Goal: Task Accomplishment & Management: Use online tool/utility

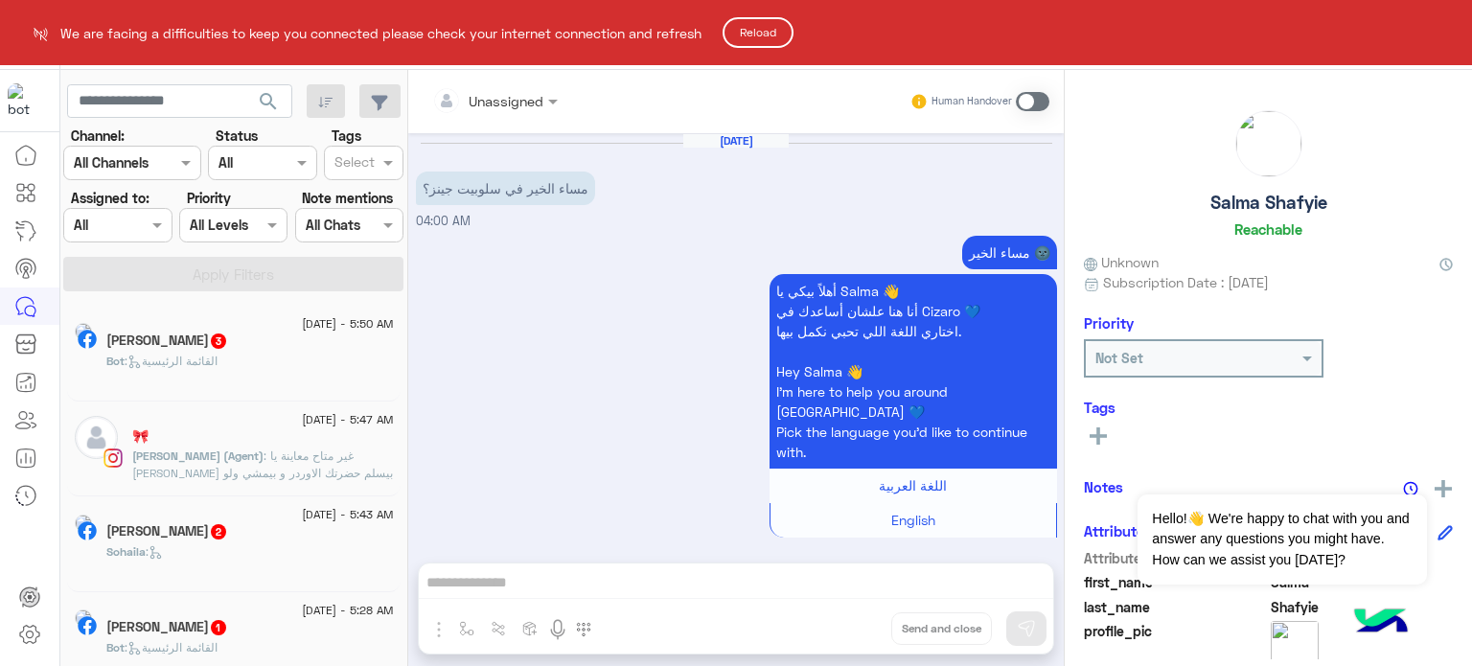
scroll to position [931, 0]
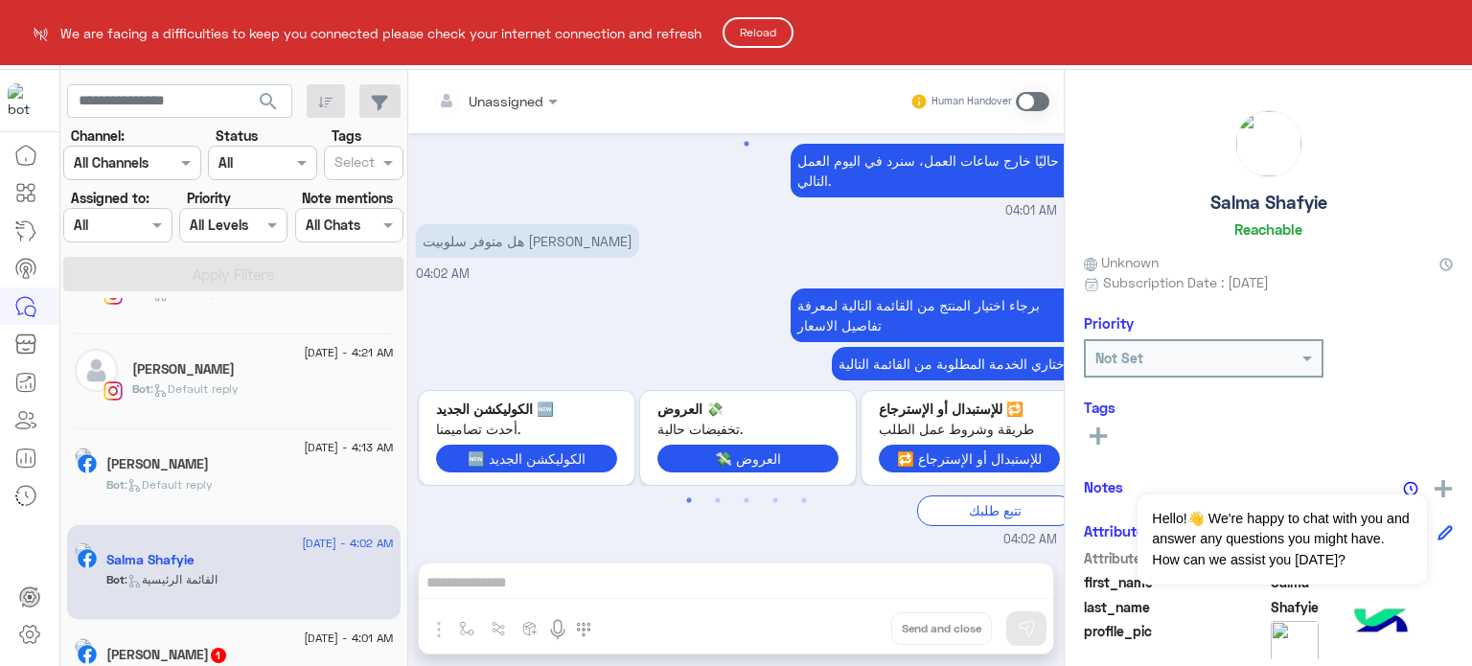
click at [782, 28] on button "Reload" at bounding box center [758, 32] width 71 height 31
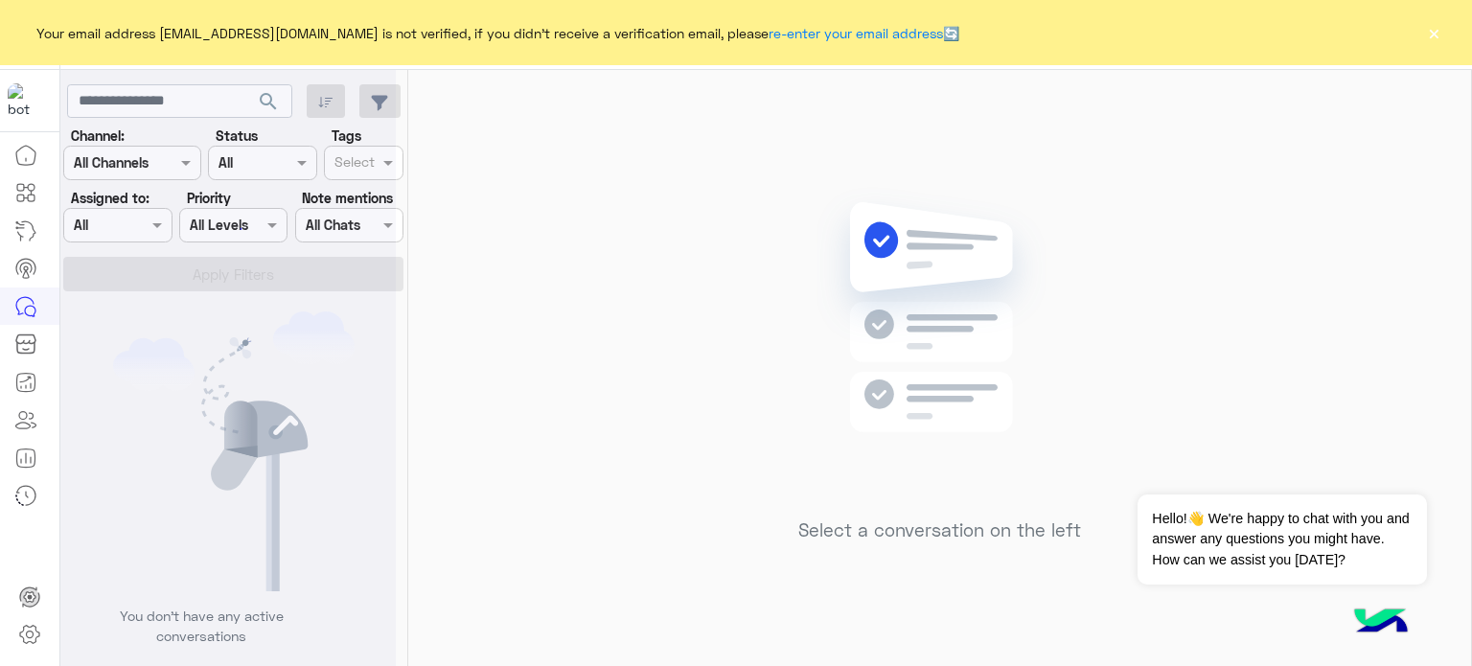
click at [1435, 29] on button "×" at bounding box center [1433, 32] width 19 height 19
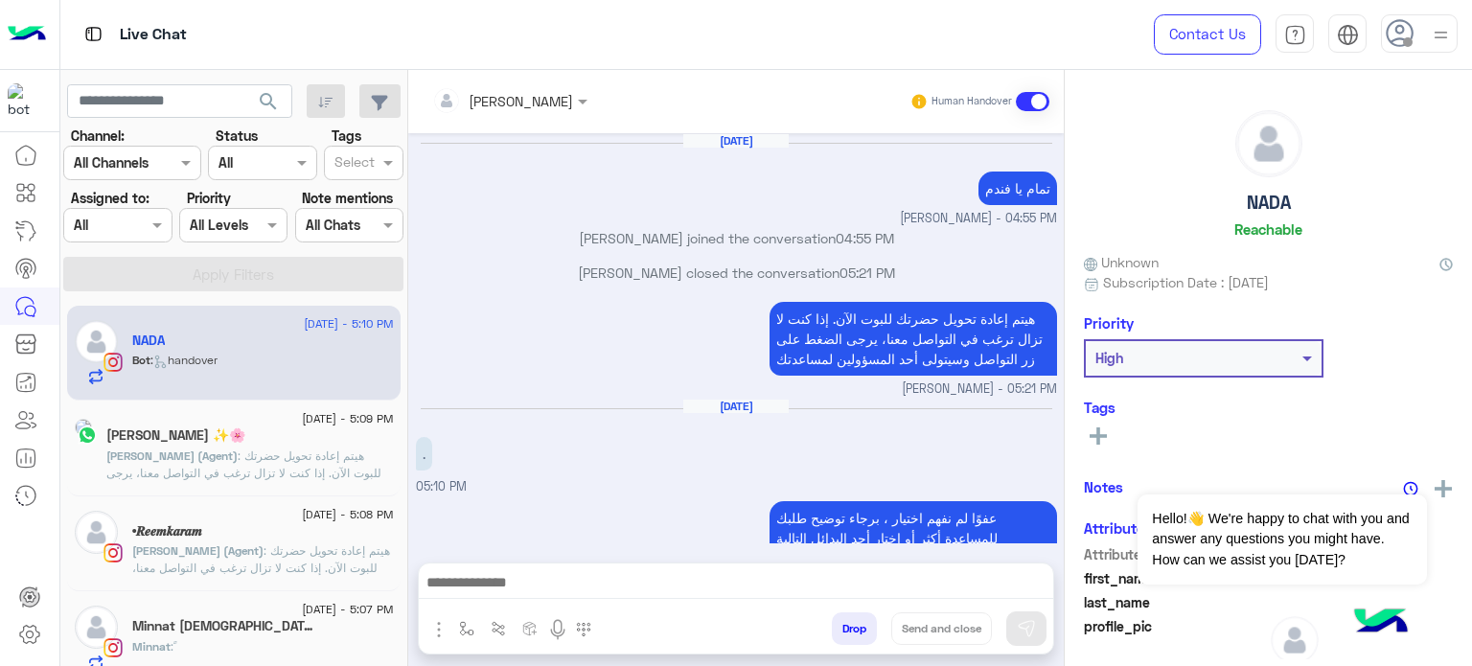
scroll to position [427, 0]
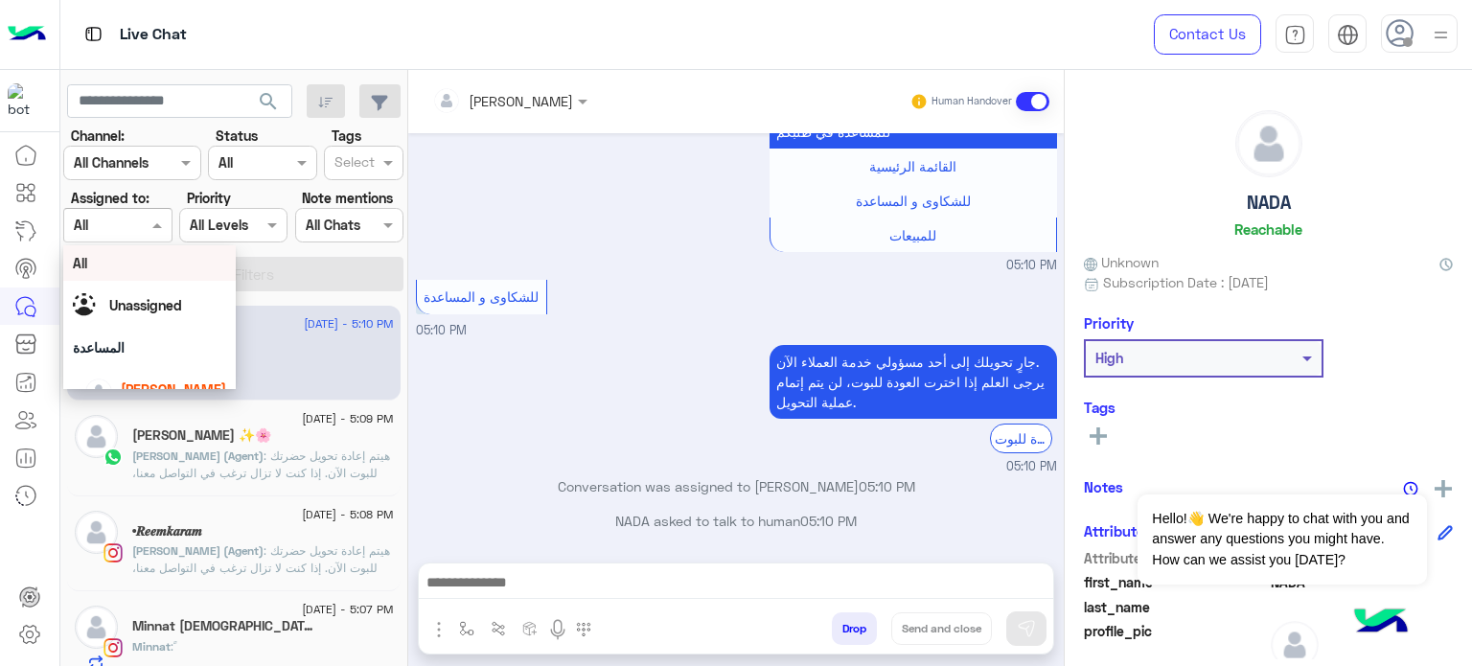
click at [102, 221] on input "text" at bounding box center [96, 226] width 44 height 20
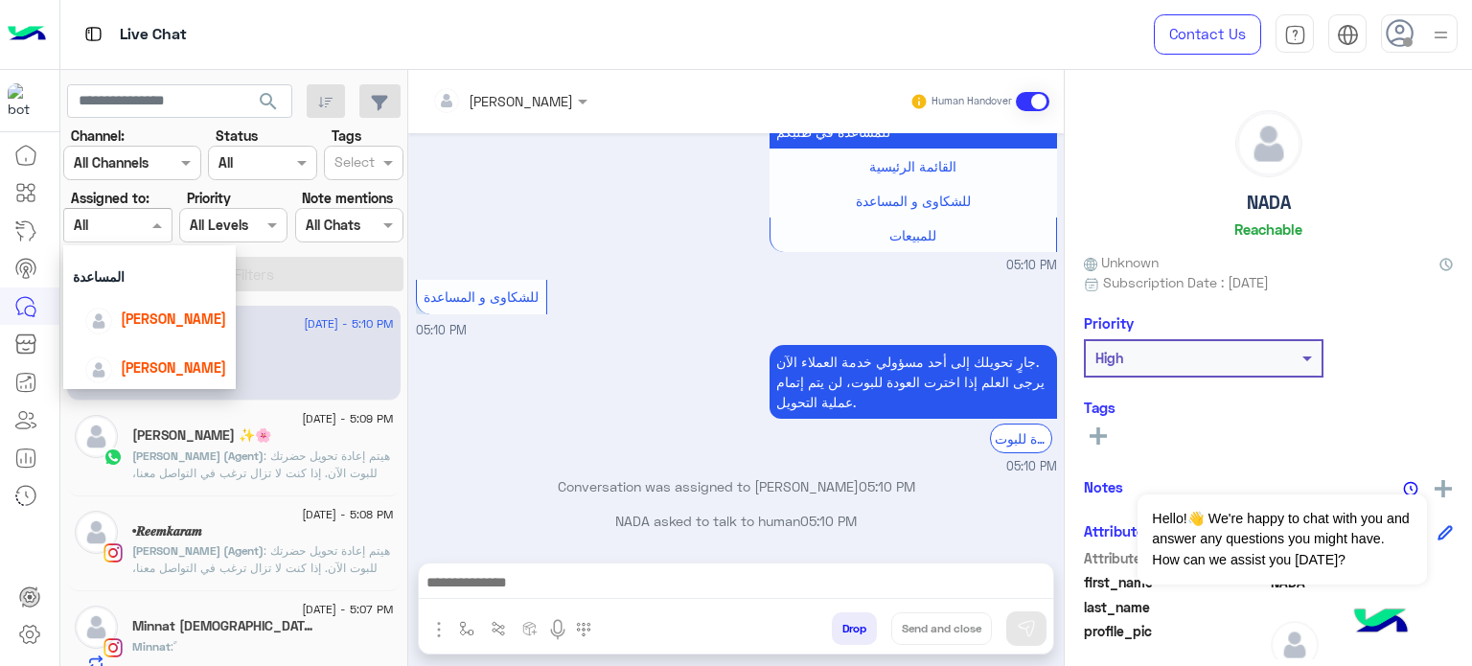
scroll to position [75, 0]
click at [156, 310] on span "[PERSON_NAME]" at bounding box center [173, 315] width 105 height 16
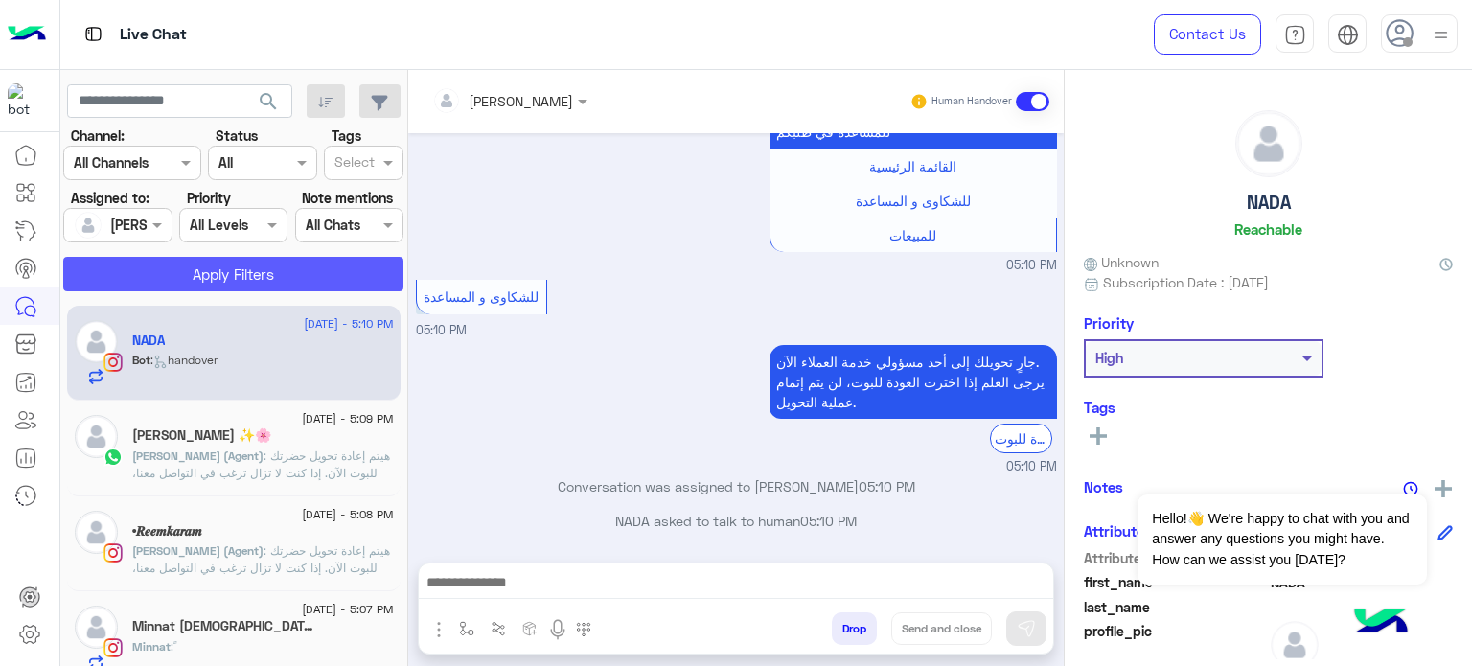
click at [249, 287] on button "Apply Filters" at bounding box center [233, 274] width 340 height 35
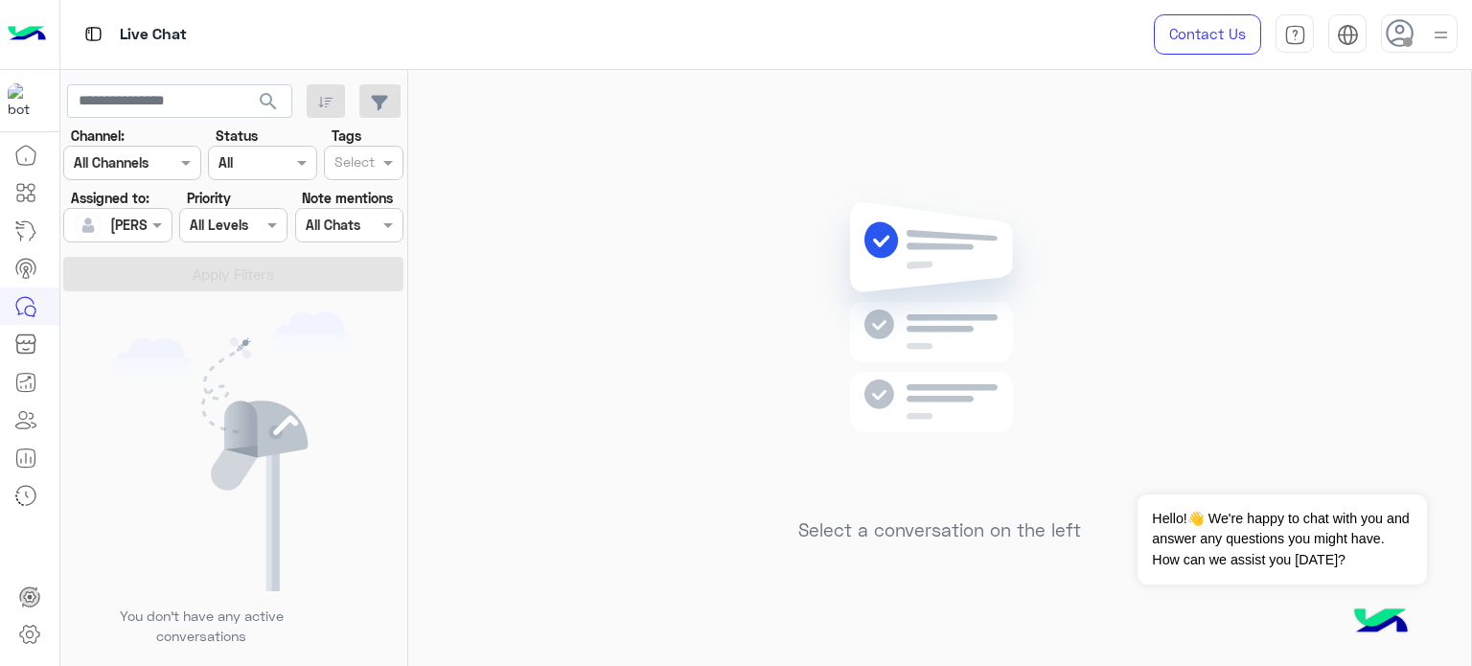
click at [139, 223] on div at bounding box center [117, 225] width 106 height 22
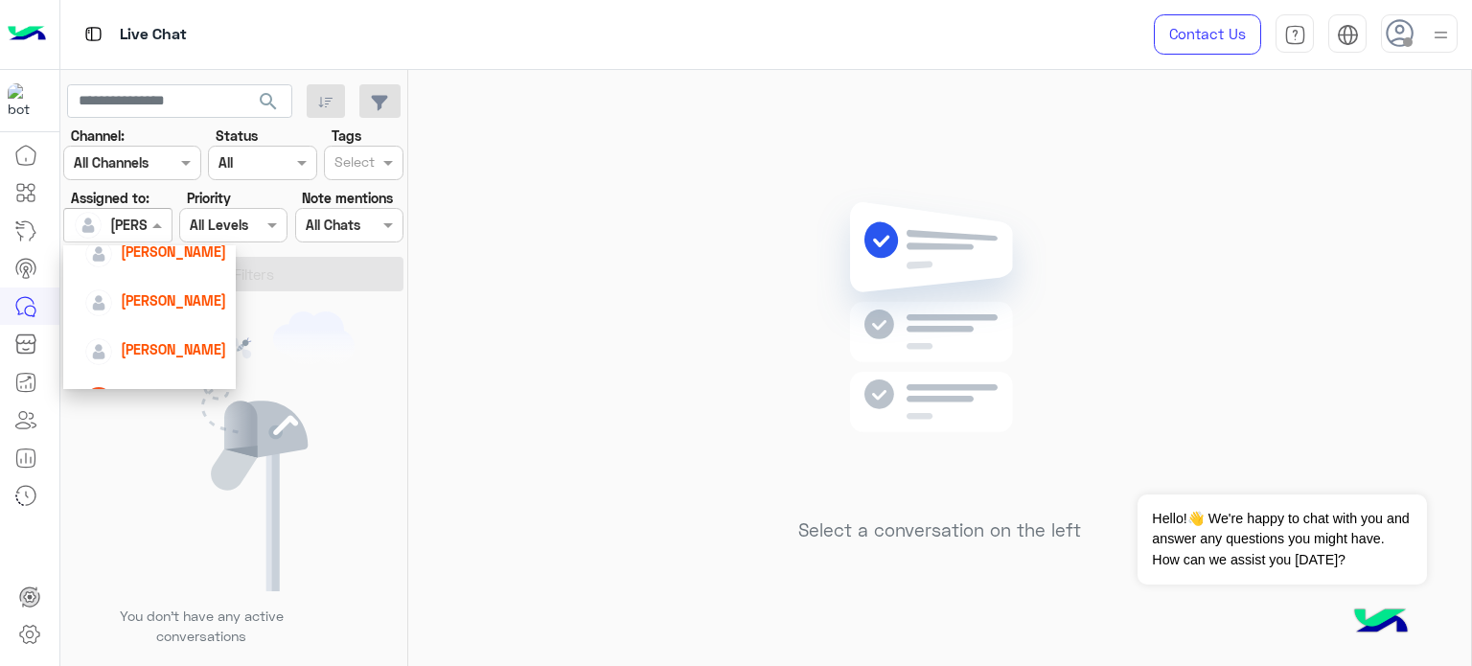
scroll to position [197, 0]
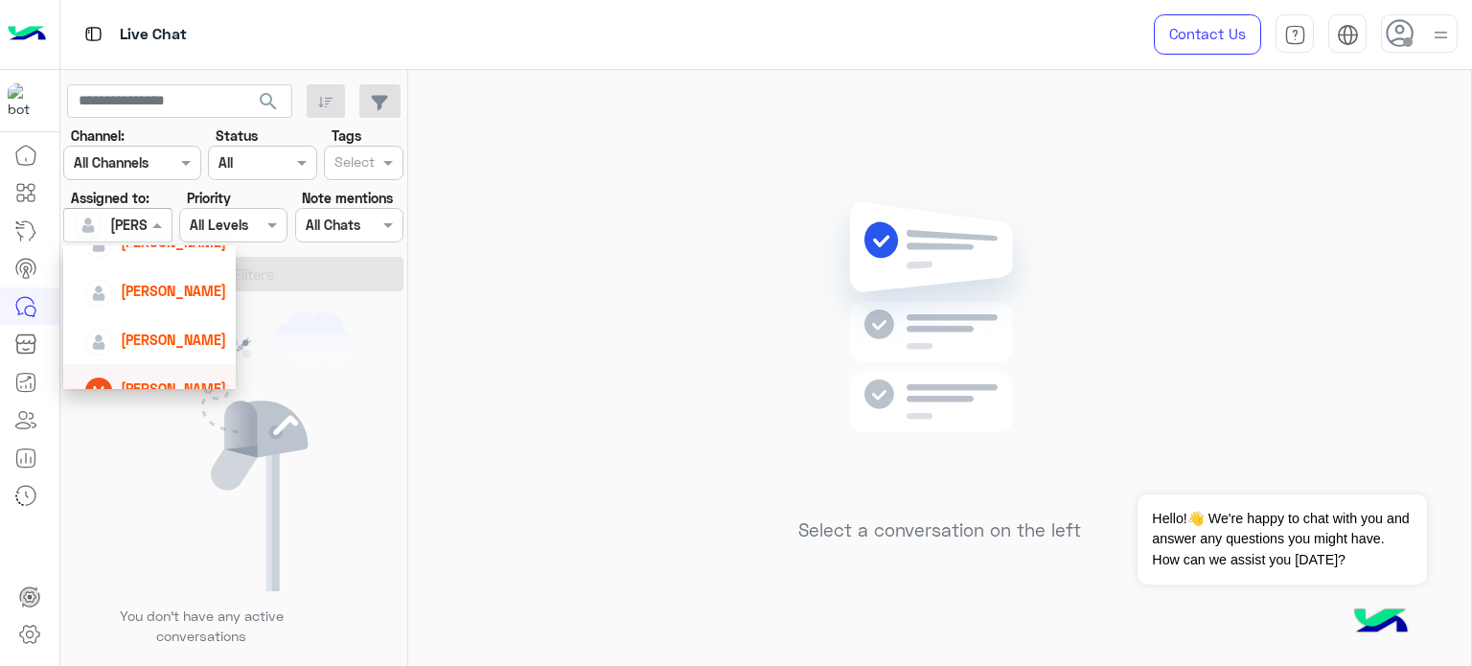
click at [198, 374] on div "[PERSON_NAME]" at bounding box center [155, 389] width 142 height 34
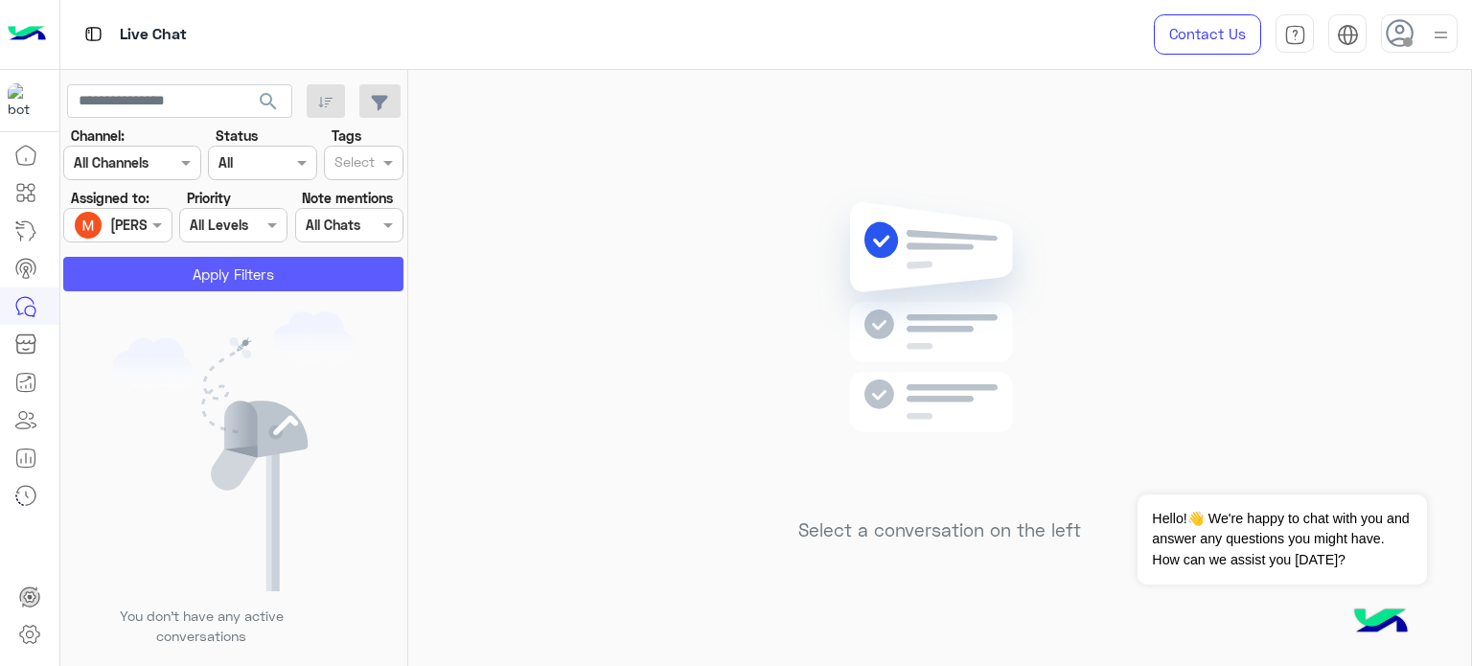
click at [248, 272] on button "Apply Filters" at bounding box center [233, 274] width 340 height 35
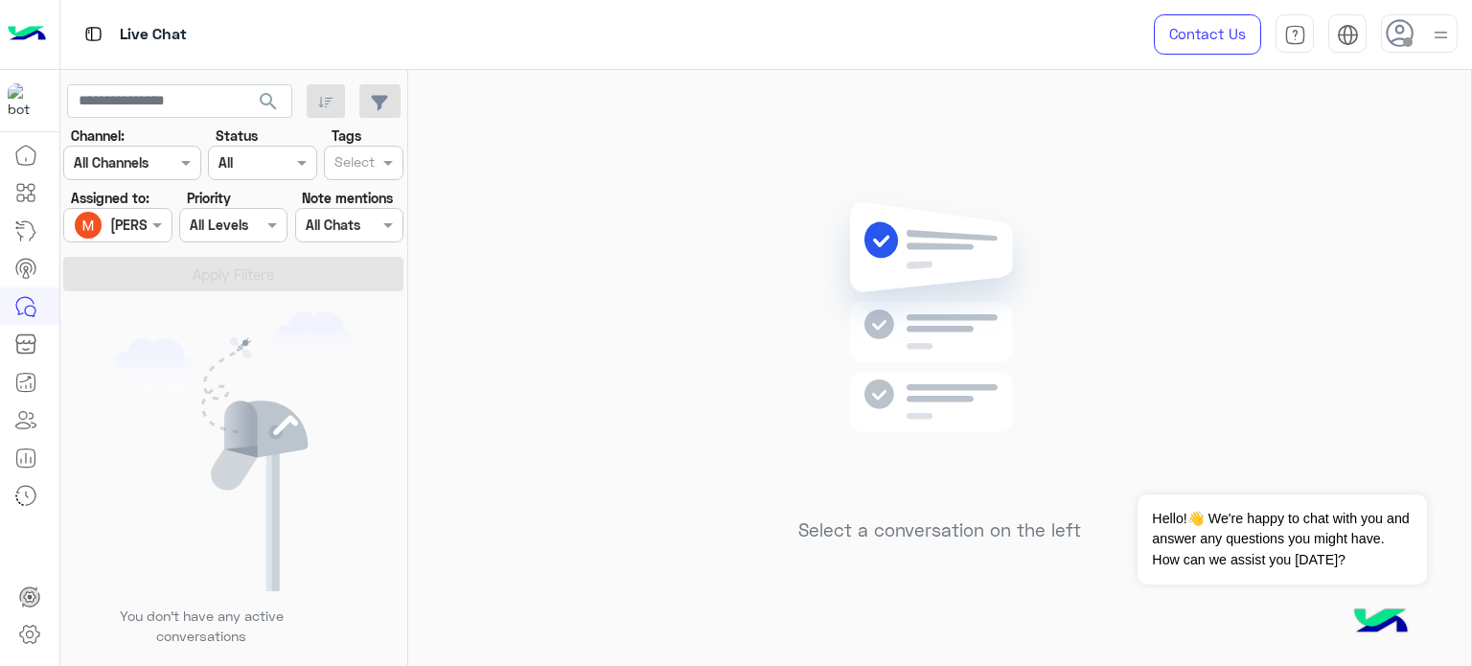
click at [113, 224] on input "text" at bounding box center [96, 226] width 44 height 20
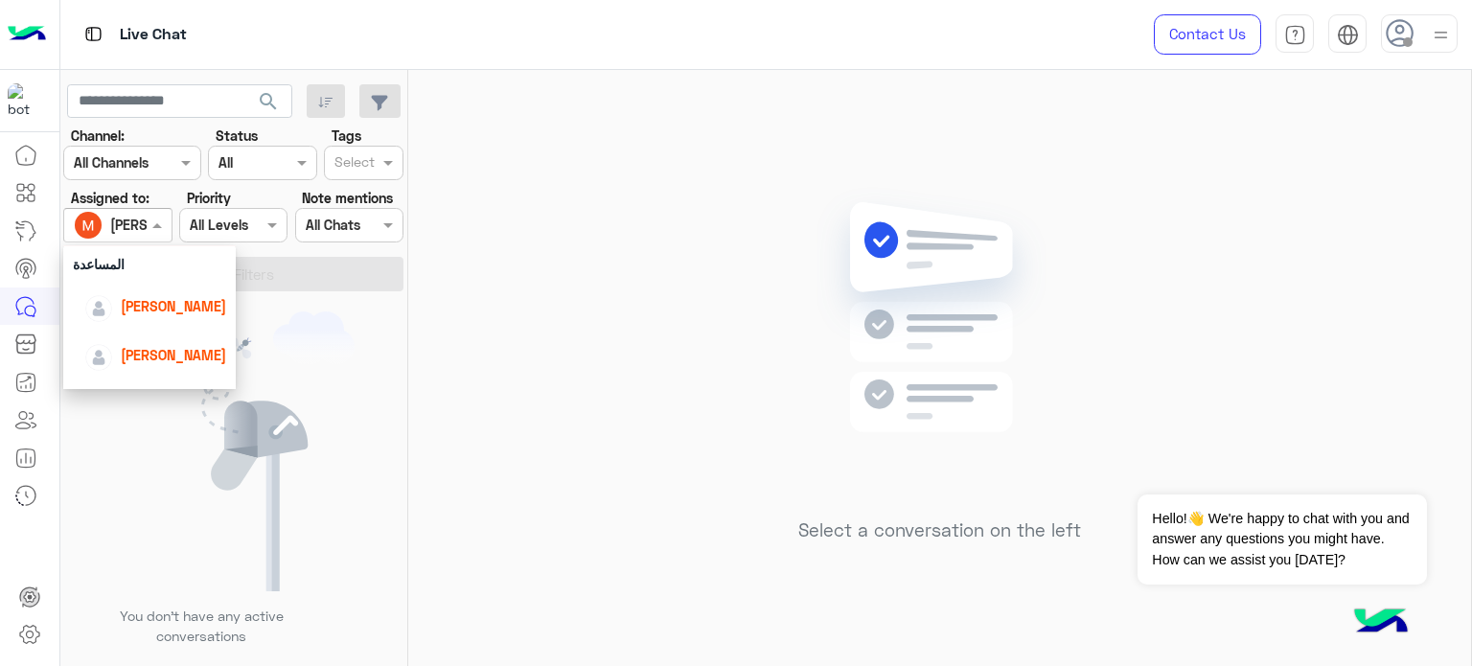
scroll to position [86, 0]
click at [152, 306] on span "[PERSON_NAME]" at bounding box center [173, 303] width 105 height 16
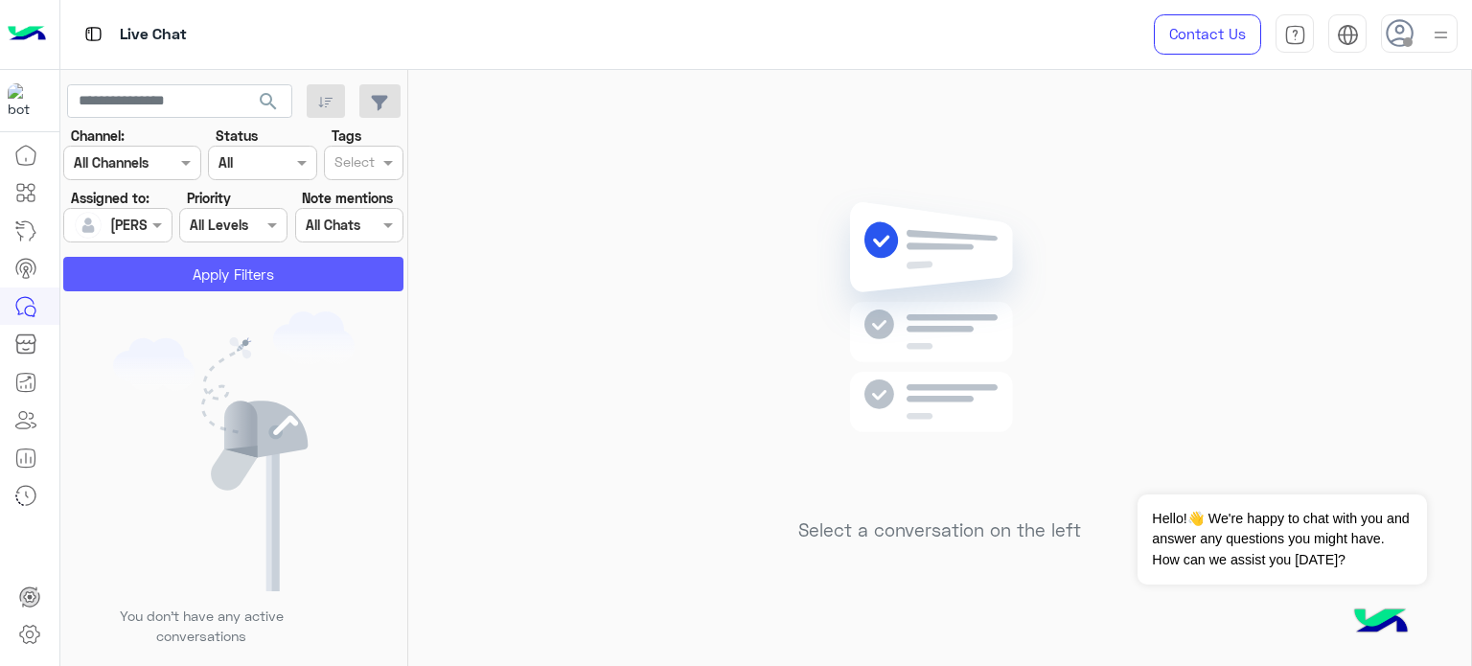
click at [215, 279] on button "Apply Filters" at bounding box center [233, 274] width 340 height 35
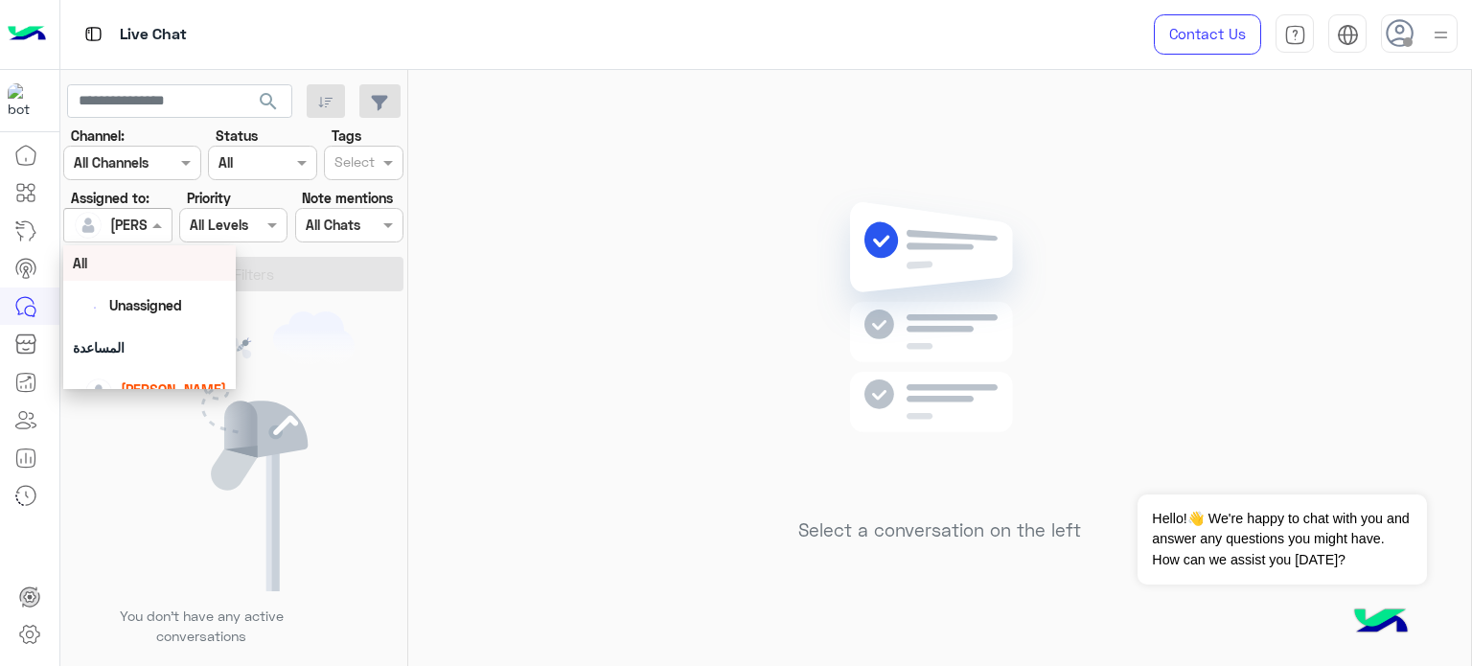
click at [157, 222] on span at bounding box center [160, 225] width 24 height 20
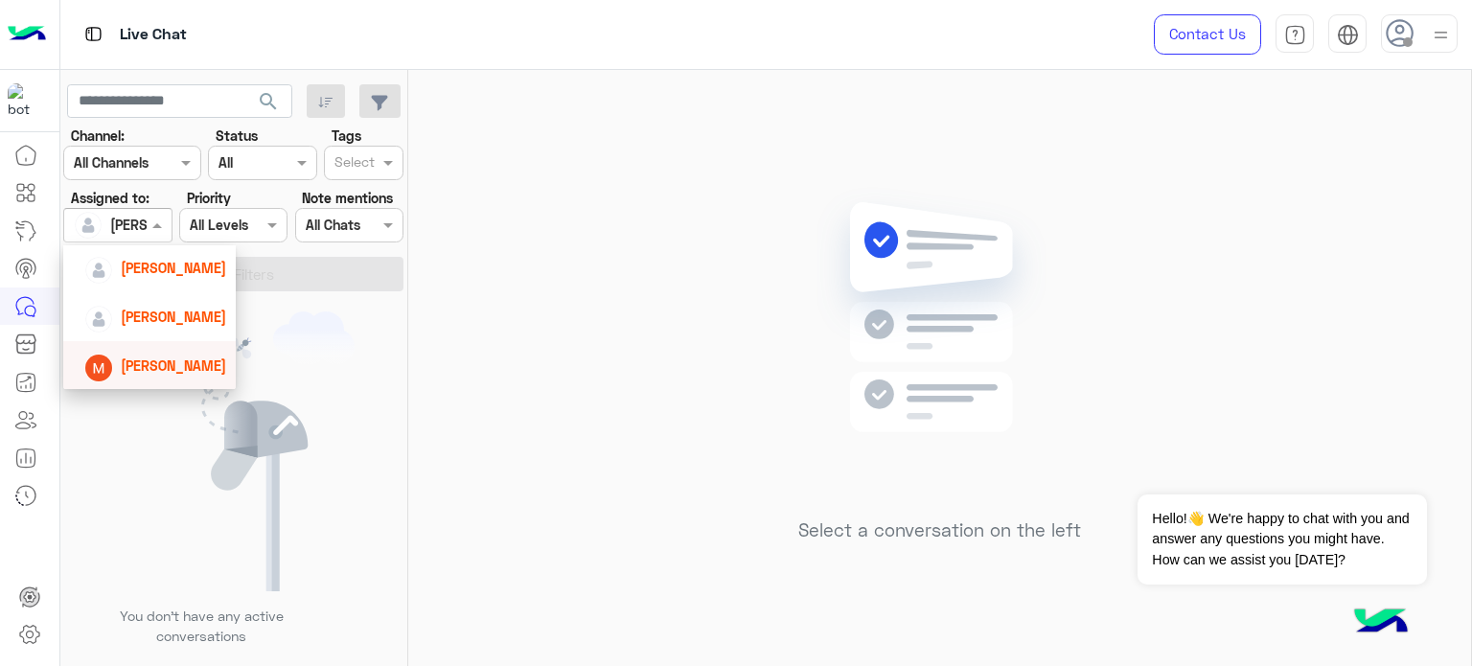
click at [176, 367] on span "[PERSON_NAME]" at bounding box center [173, 366] width 105 height 16
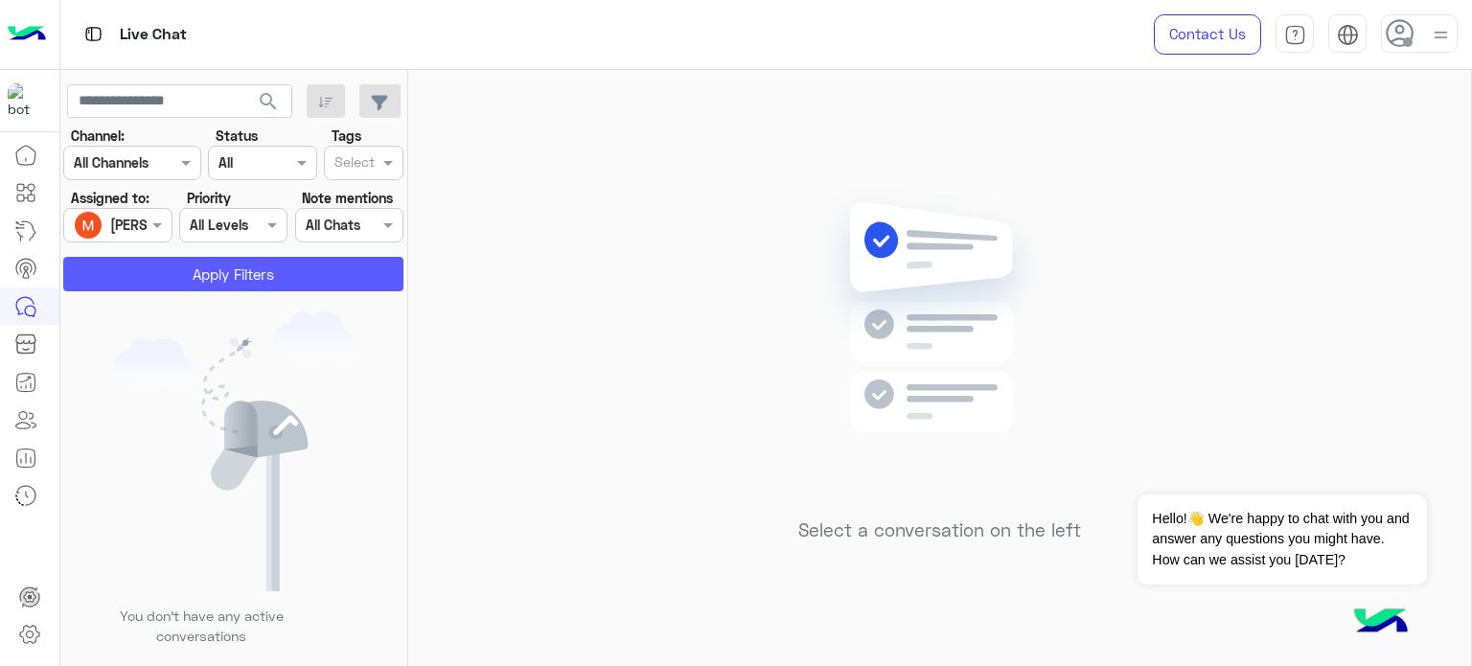
click at [253, 282] on button "Apply Filters" at bounding box center [233, 274] width 340 height 35
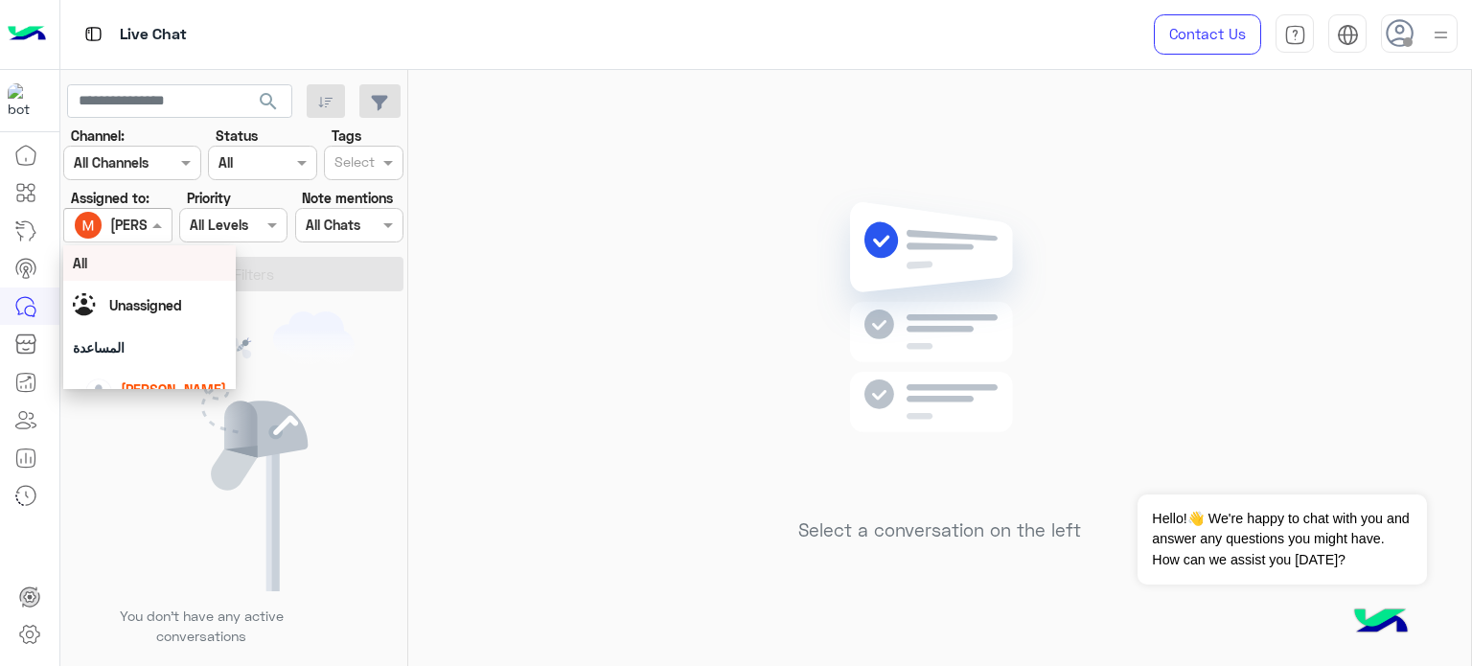
click at [146, 230] on div at bounding box center [117, 225] width 106 height 22
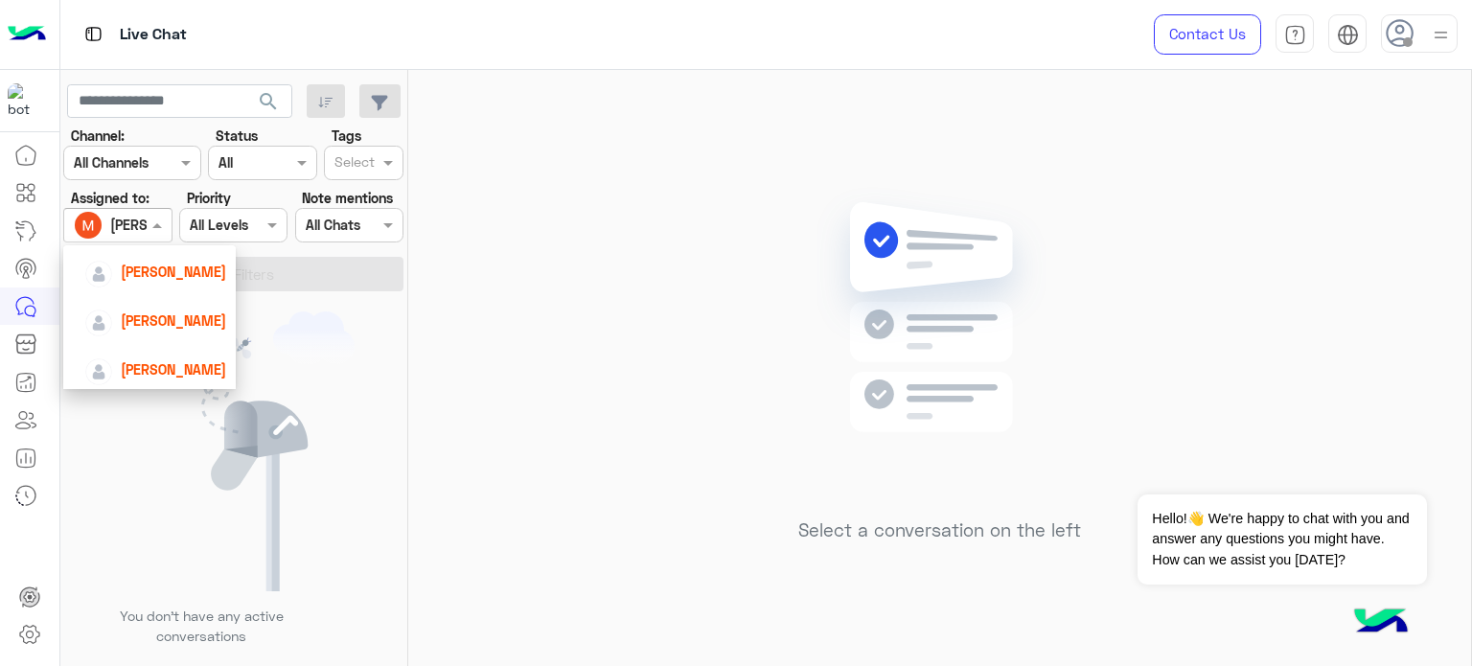
scroll to position [121, 0]
click at [181, 270] on span "[PERSON_NAME]" at bounding box center [173, 269] width 105 height 16
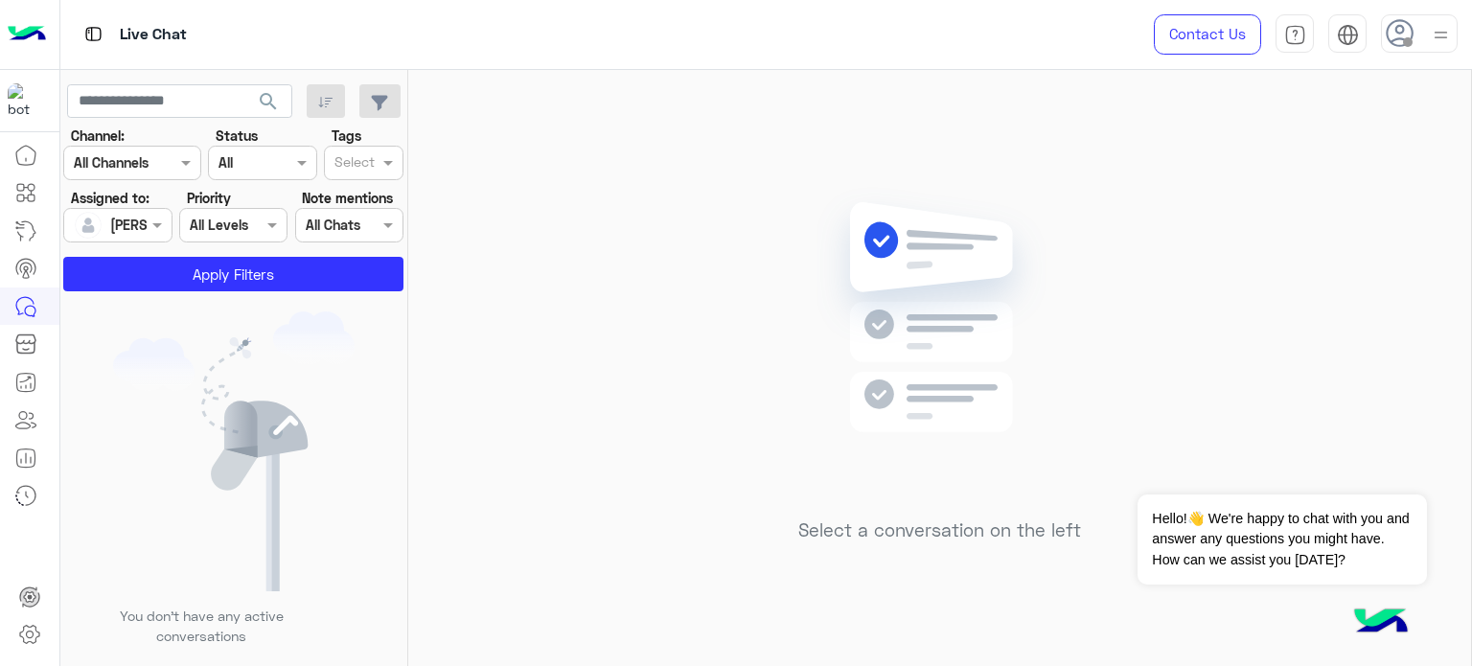
click at [221, 256] on section "Channel: Channel All Channels Status Channel All Tags Select Assigned to: Assig…" at bounding box center [234, 209] width 319 height 166
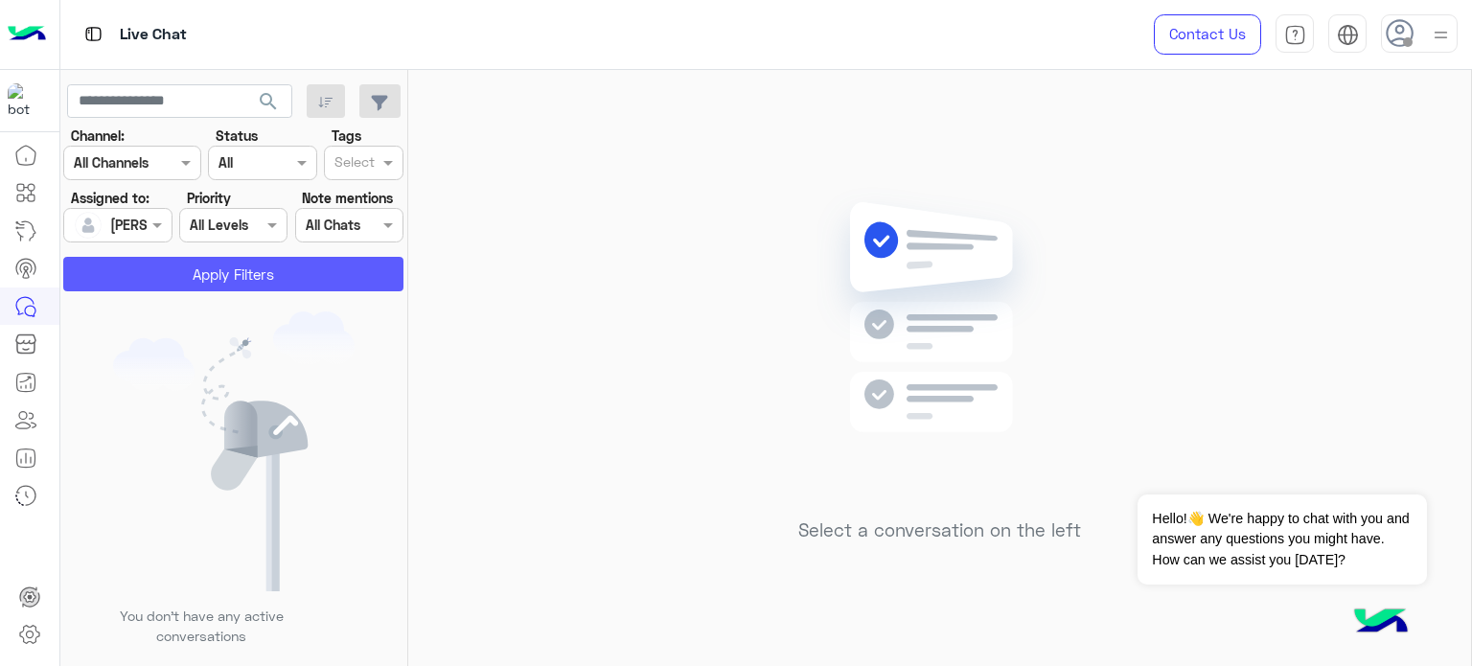
click at [222, 262] on button "Apply Filters" at bounding box center [233, 274] width 340 height 35
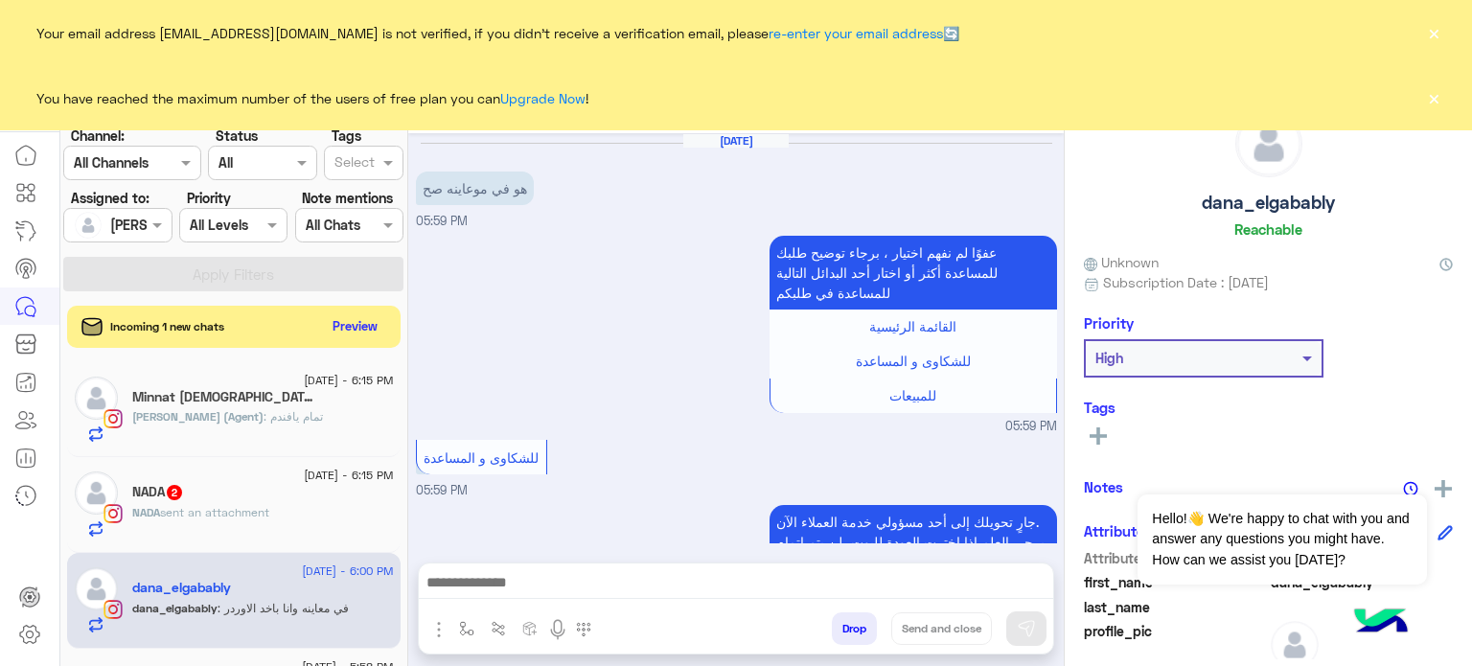
scroll to position [224, 0]
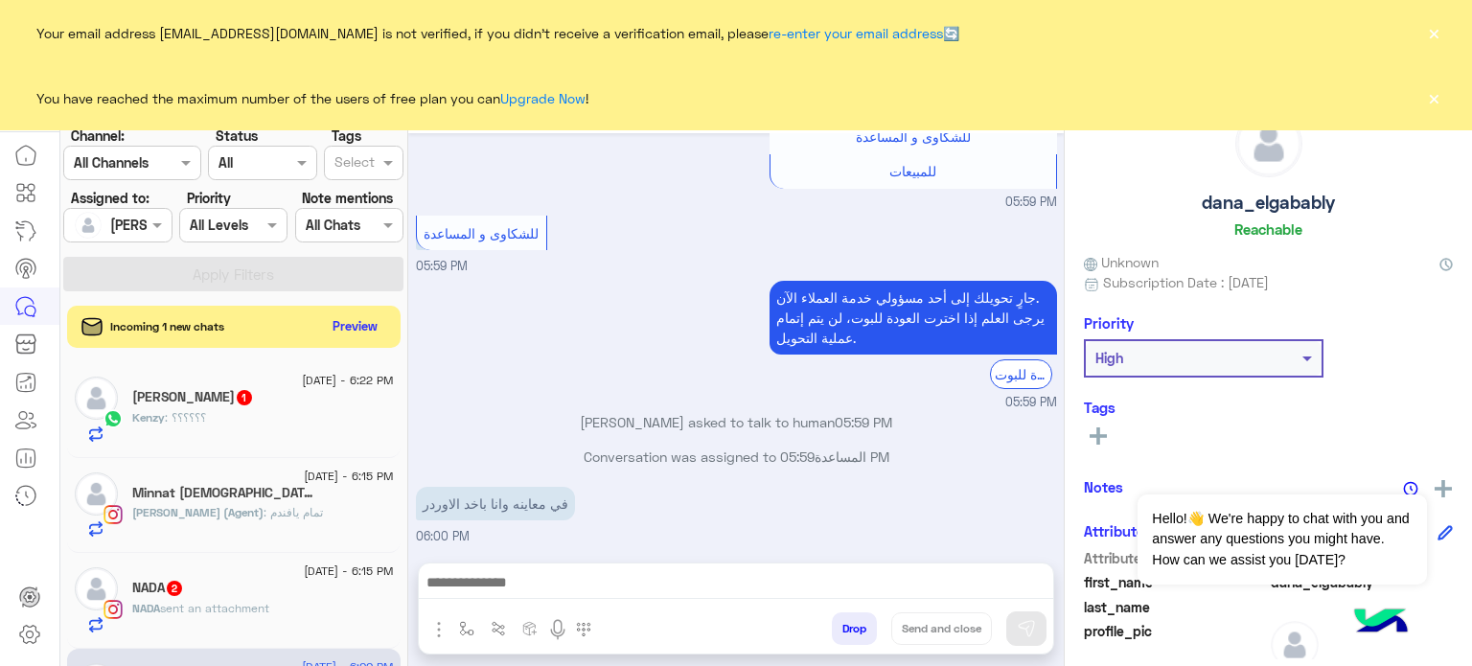
click at [1430, 95] on button "×" at bounding box center [1433, 97] width 19 height 19
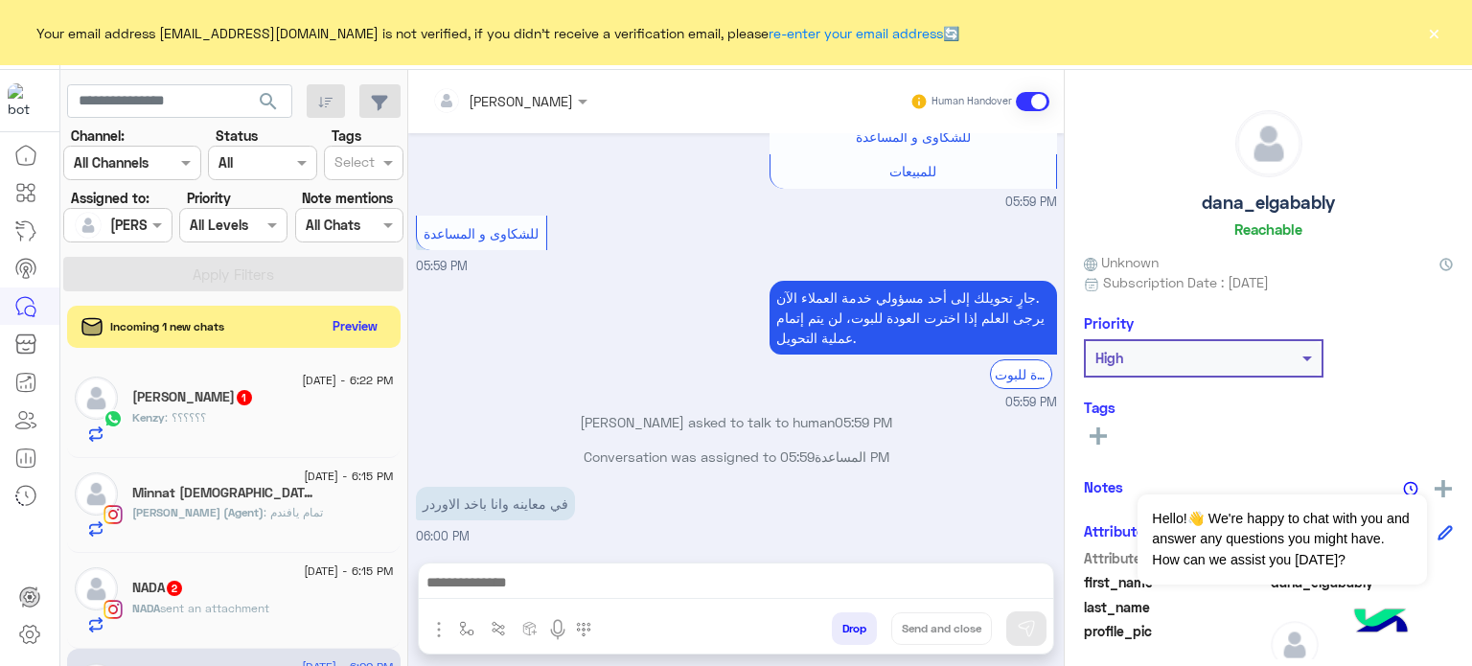
click at [1428, 34] on button "×" at bounding box center [1433, 32] width 19 height 19
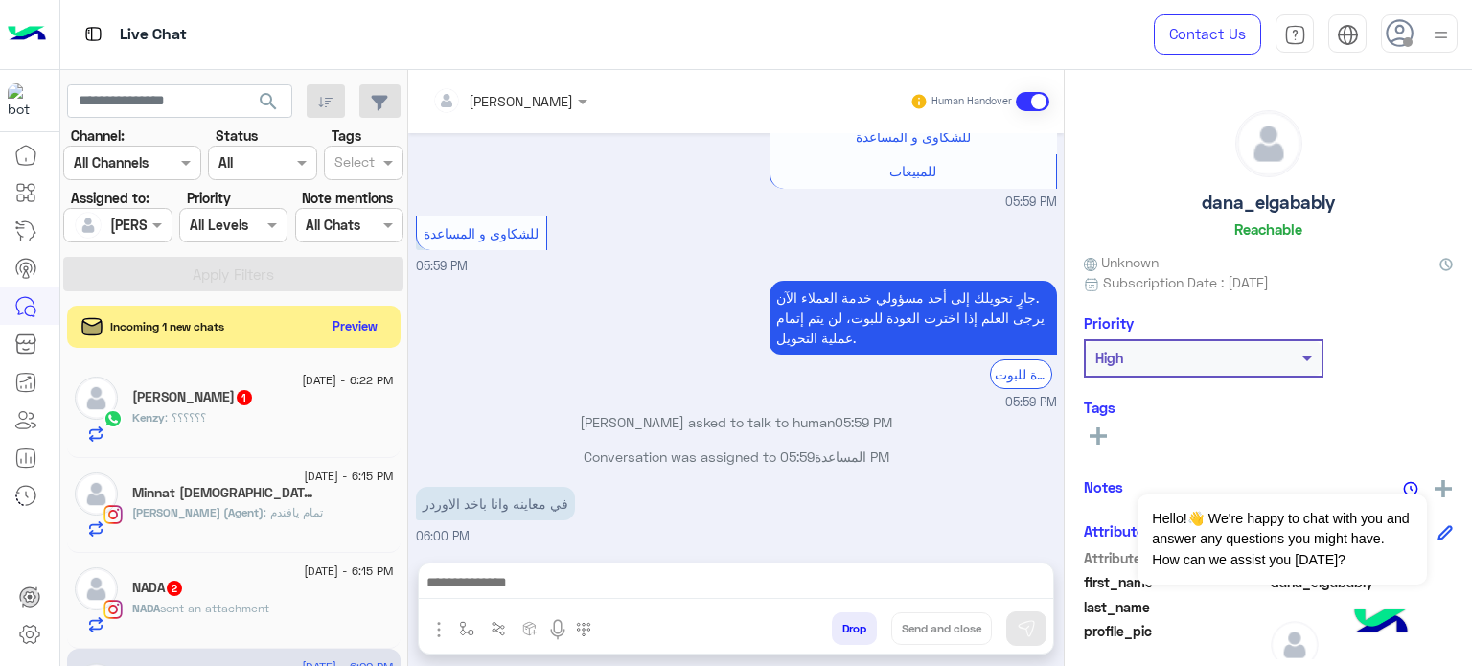
click at [272, 498] on div "Minnat [DEMOGRAPHIC_DATA]" at bounding box center [263, 495] width 262 height 20
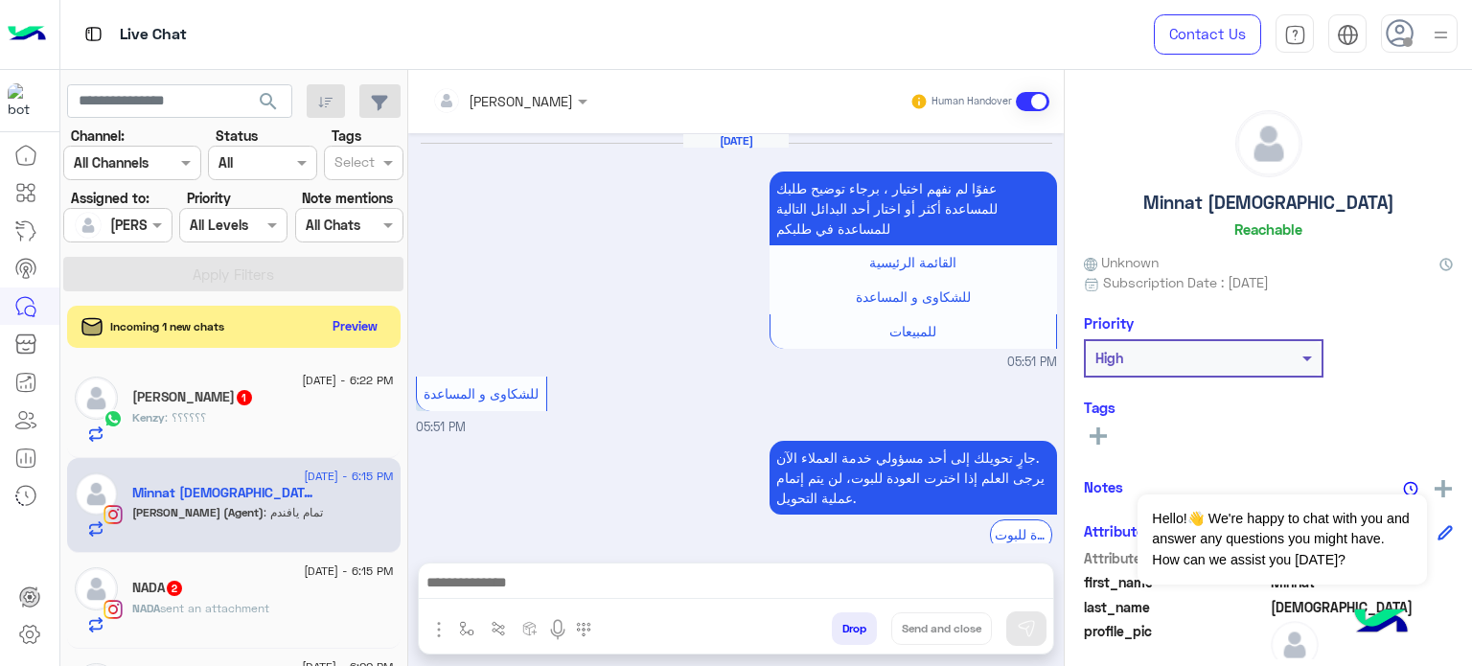
scroll to position [383, 0]
